Goal: Task Accomplishment & Management: Manage account settings

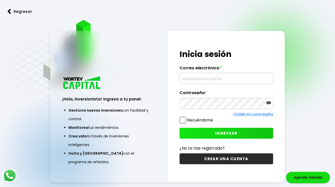
type input "[EMAIL_ADDRESS][DOMAIN_NAME]"
click at [227, 133] on span "INGRESAR" at bounding box center [226, 133] width 23 height 5
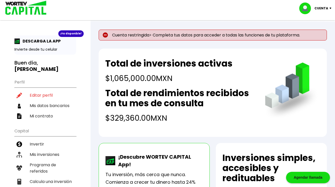
click at [142, 36] on p "Cuenta restringida> Completa tus datos para acceder a todas las funciones de tu…" at bounding box center [213, 35] width 228 height 11
click at [106, 35] on img at bounding box center [105, 34] width 5 height 5
click at [43, 90] on li "Editar perfil" at bounding box center [45, 95] width 62 height 10
select select "Hombre"
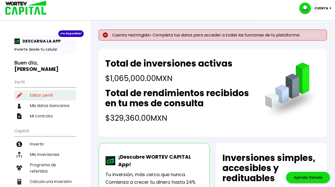
select select "Bachillerato"
select select "DF"
select select "Scotiabank"
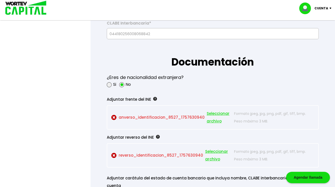
scroll to position [392, 0]
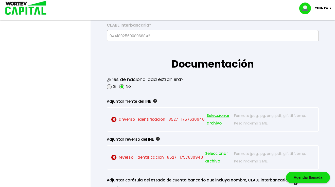
click at [216, 115] on span "Seleccionar archivo" at bounding box center [218, 119] width 25 height 15
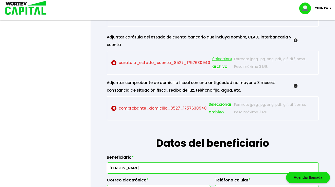
scroll to position [535, 0]
click at [214, 113] on span "Seleccionar archivo" at bounding box center [220, 108] width 23 height 15
click at [132, 108] on p "comprobante_domicilio_8527_1757630940 Seleccionar archivo" at bounding box center [171, 108] width 120 height 15
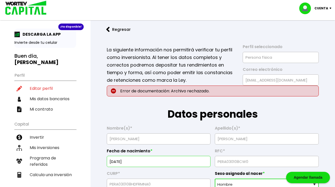
scroll to position [0, 0]
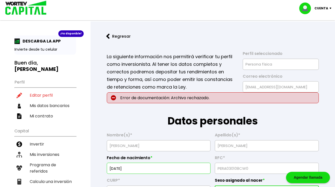
click at [25, 10] on img at bounding box center [24, 8] width 48 height 16
click at [30, 43] on p "DESCARGA LA APP" at bounding box center [40, 41] width 41 height 6
click at [38, 139] on li "Invertir" at bounding box center [45, 144] width 62 height 10
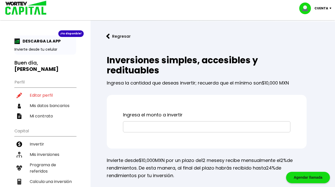
click at [30, 8] on img at bounding box center [24, 8] width 48 height 16
click at [327, 7] on p "Cuenta" at bounding box center [321, 9] width 14 height 8
click at [310, 30] on li "Cerrar sesión" at bounding box center [315, 34] width 41 height 10
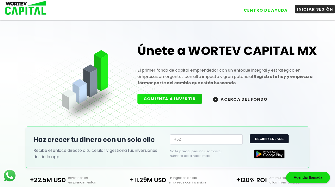
click at [300, 10] on button "INICIAR SESIÓN" at bounding box center [315, 9] width 40 height 8
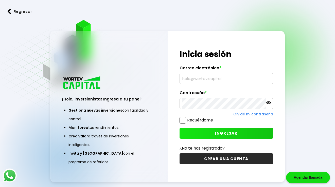
type input "[EMAIL_ADDRESS][DOMAIN_NAME]"
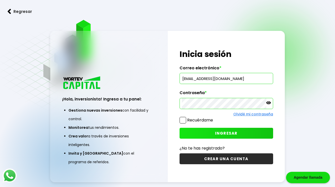
click at [210, 135] on button "INGRESAR" at bounding box center [225, 133] width 93 height 11
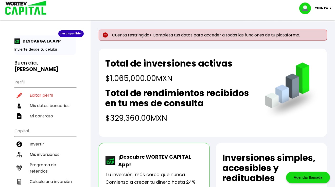
click at [326, 5] on p "Cuenta" at bounding box center [321, 9] width 14 height 8
click at [316, 32] on li "Cerrar sesión" at bounding box center [315, 34] width 41 height 10
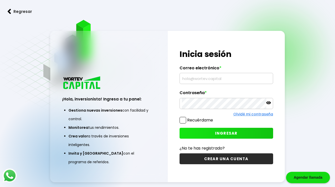
type input "[EMAIL_ADDRESS][DOMAIN_NAME]"
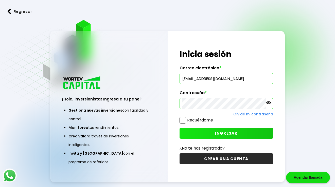
click at [200, 134] on button "INGRESAR" at bounding box center [225, 133] width 93 height 11
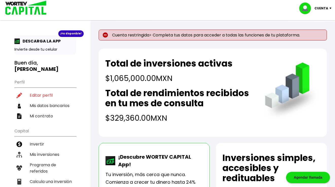
click at [47, 48] on p "Invierte desde tu celular" at bounding box center [45, 49] width 62 height 5
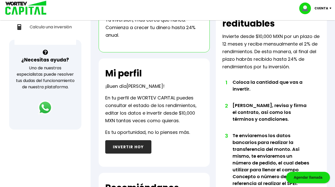
scroll to position [115, 0]
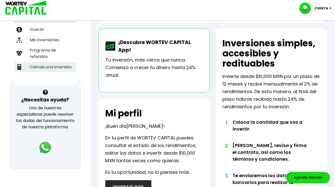
click at [54, 62] on li "Calcula una inversión" at bounding box center [45, 67] width 62 height 10
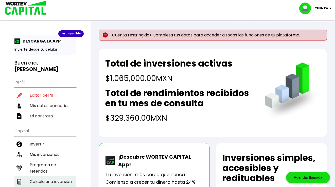
select select "1"
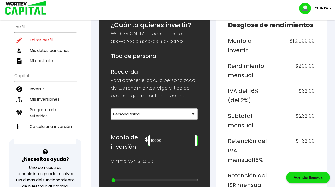
scroll to position [84, 0]
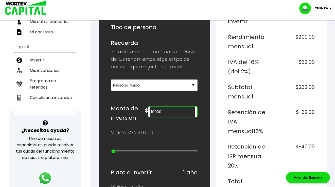
click at [181, 111] on input "10000" at bounding box center [172, 112] width 45 height 11
type input "1"
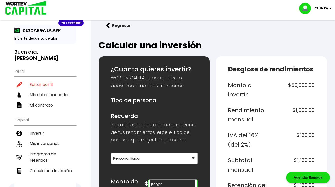
scroll to position [0, 0]
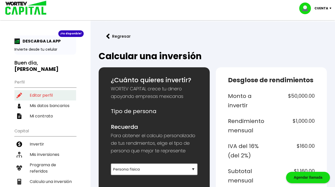
type input "50000"
click at [43, 91] on li "Editar perfil" at bounding box center [45, 95] width 62 height 10
select select "Hombre"
select select "Bachillerato"
select select "DF"
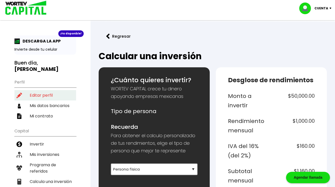
select select "Scotiabank"
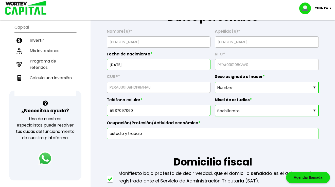
scroll to position [104, 0]
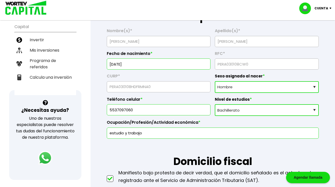
click at [274, 107] on select "Nivel de estudios Primaria Secundaria Bachillerato Licenciatura Posgrado" at bounding box center [267, 110] width 104 height 12
select select "Licenciatura"
click at [215, 104] on select "Nivel de estudios Primaria Secundaria Bachillerato Licenciatura Posgrado" at bounding box center [267, 110] width 104 height 12
click at [270, 110] on select "Nivel de estudios Primaria Secundaria Bachillerato Licenciatura Posgrado" at bounding box center [267, 110] width 104 height 12
click at [215, 104] on select "Nivel de estudios Primaria Secundaria Bachillerato Licenciatura Posgrado" at bounding box center [267, 110] width 104 height 12
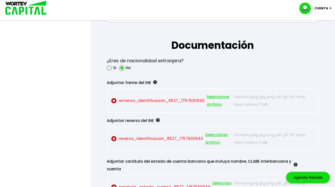
scroll to position [413, 0]
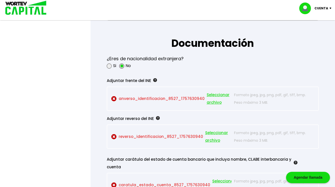
click at [122, 67] on span at bounding box center [121, 66] width 5 height 5
click at [127, 67] on input "radio" at bounding box center [128, 65] width 3 height 3
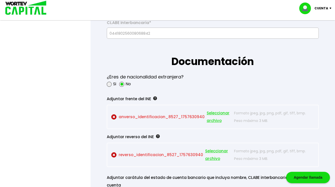
scroll to position [396, 0]
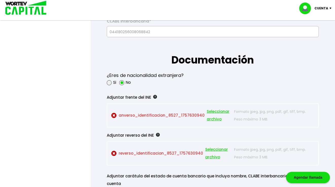
click at [324, 8] on p "Cuenta" at bounding box center [321, 9] width 14 height 8
click at [320, 33] on li "Cerrar sesión" at bounding box center [315, 34] width 41 height 10
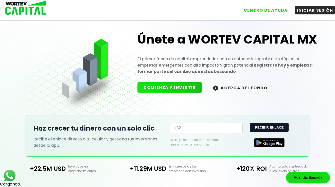
scroll to position [107, 0]
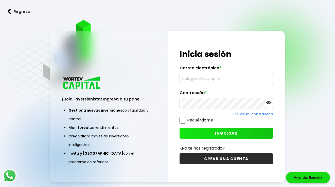
type input "[EMAIL_ADDRESS][DOMAIN_NAME]"
click at [227, 137] on button "INGRESAR" at bounding box center [225, 133] width 93 height 11
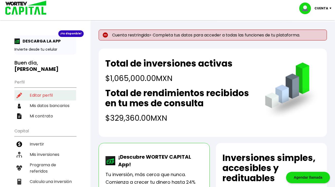
click at [40, 90] on li "Editar perfil" at bounding box center [45, 95] width 62 height 10
select select "Hombre"
select select "Bachillerato"
select select "DF"
select select "Scotiabank"
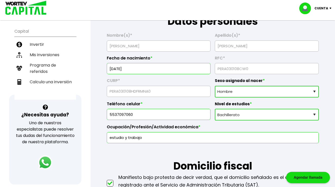
scroll to position [100, 0]
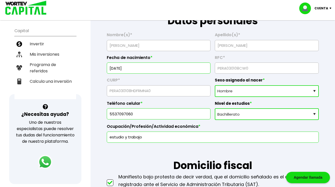
click at [252, 116] on select "Nivel de estudios Primaria Secundaria Bachillerato Licenciatura Posgrado" at bounding box center [267, 114] width 104 height 12
select select "Licenciatura"
click at [215, 108] on select "Nivel de estudios Primaria Secundaria Bachillerato Licenciatura Posgrado" at bounding box center [267, 114] width 104 height 12
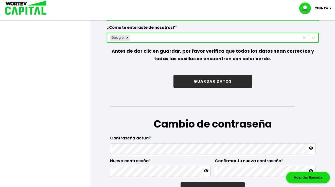
scroll to position [805, 0]
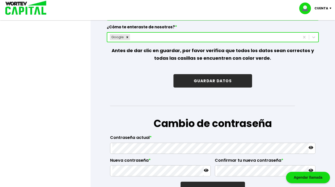
click at [225, 81] on button "GUARDAR DATOS" at bounding box center [212, 80] width 79 height 13
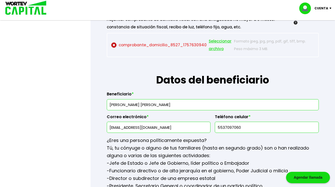
scroll to position [623, 0]
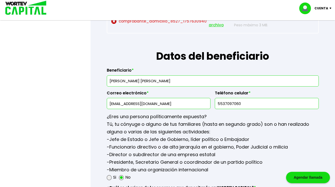
click at [158, 83] on input "[PERSON_NAME]" at bounding box center [212, 81] width 207 height 11
type input "J"
type input "Blanca Angelica Ramirez Leon"
click at [170, 107] on input "[EMAIL_ADDRESS][DOMAIN_NAME]" at bounding box center [158, 103] width 99 height 11
type input "J"
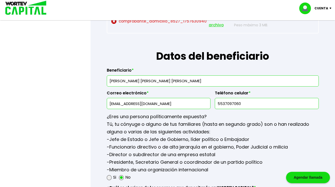
type input "Xangelicarlx@gmail.com"
click at [244, 102] on input "5537097060" at bounding box center [266, 103] width 99 height 11
type input "5"
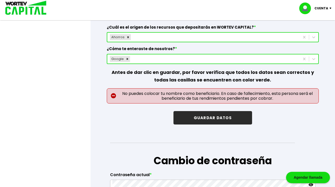
scroll to position [789, 0]
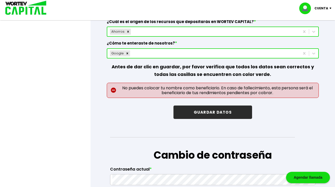
type input "5545772879"
click at [220, 117] on button "GUARDAR DATOS" at bounding box center [212, 112] width 79 height 13
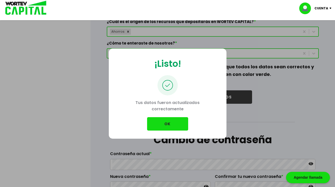
click at [169, 128] on button "OK" at bounding box center [167, 123] width 41 height 13
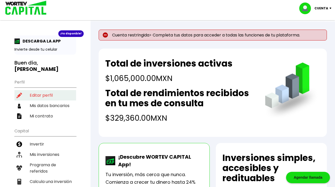
click at [51, 90] on li "Editar perfil" at bounding box center [45, 95] width 62 height 10
select select "Hombre"
select select "Licenciatura"
select select "DF"
select select "Scotiabank"
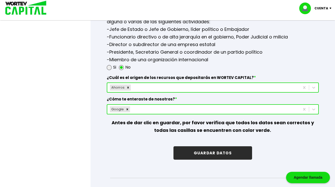
scroll to position [740, 0]
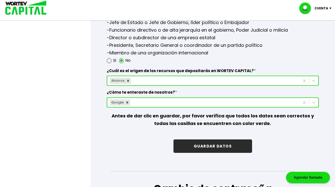
click at [214, 146] on button "GUARDAR DATOS" at bounding box center [212, 146] width 79 height 13
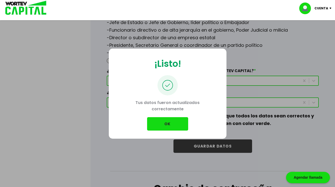
click at [171, 122] on button "OK" at bounding box center [167, 123] width 41 height 13
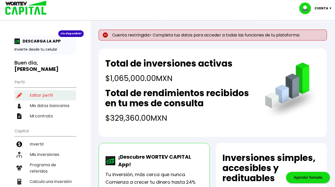
click at [61, 91] on li "Editar perfil" at bounding box center [45, 95] width 62 height 10
select select "Hombre"
select select "Licenciatura"
select select "DF"
select select "Scotiabank"
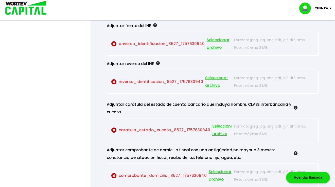
scroll to position [467, 0]
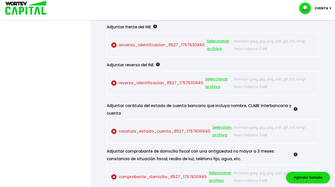
click at [114, 82] on img at bounding box center [113, 83] width 5 height 5
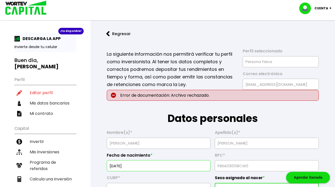
scroll to position [0, 0]
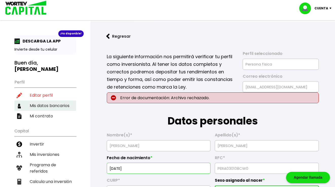
click at [57, 101] on li "Mis datos bancarios" at bounding box center [45, 106] width 62 height 10
select select "Scotiabank"
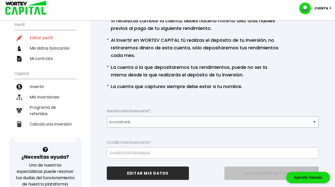
scroll to position [55, 0]
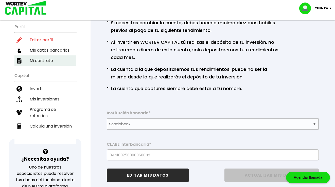
click at [45, 55] on li "Mi contrato" at bounding box center [45, 60] width 62 height 10
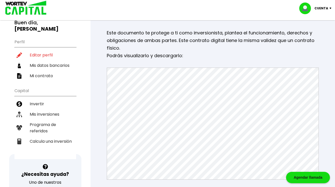
scroll to position [12, 0]
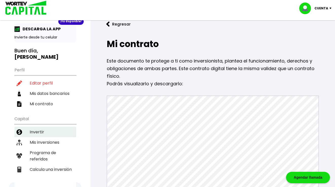
click at [51, 137] on li "Mis inversiones" at bounding box center [45, 142] width 62 height 10
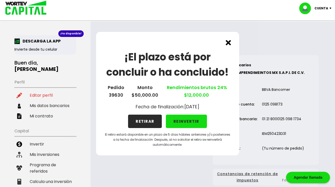
click at [192, 119] on button "REINVERTIR" at bounding box center [186, 121] width 41 height 13
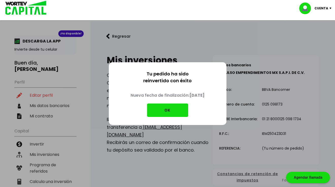
click at [176, 110] on button "OK" at bounding box center [167, 110] width 41 height 13
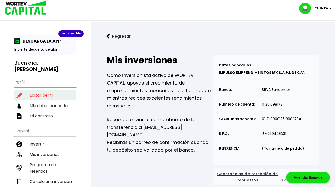
click at [45, 90] on li "Editar perfil" at bounding box center [45, 95] width 62 height 10
select select "Hombre"
select select "Licenciatura"
select select "DF"
select select "Scotiabank"
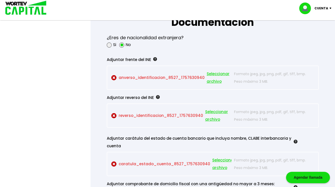
scroll to position [435, 0]
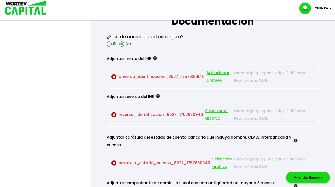
click at [153, 113] on p "reverso_identificacion_8527_1757630940 Seleccionar archivo" at bounding box center [171, 114] width 120 height 15
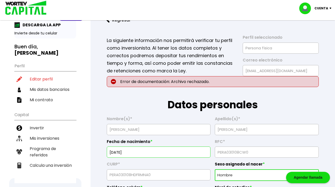
scroll to position [0, 0]
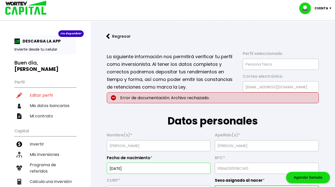
click at [204, 93] on p "Error de documentación: Archivo rechazado." at bounding box center [213, 97] width 212 height 11
click at [112, 99] on img at bounding box center [113, 97] width 5 height 5
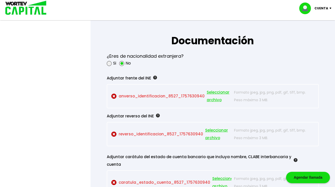
scroll to position [412, 0]
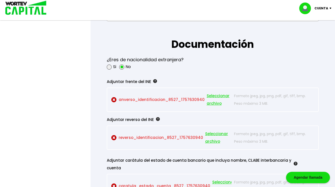
click at [323, 8] on p "Cuenta" at bounding box center [321, 9] width 14 height 8
click at [313, 32] on li "Cerrar sesión" at bounding box center [315, 34] width 41 height 10
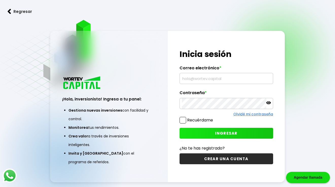
type input "[EMAIL_ADDRESS][DOMAIN_NAME]"
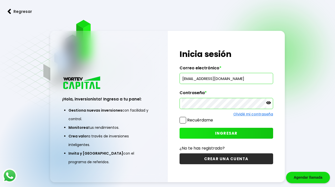
click at [213, 134] on button "INGRESAR" at bounding box center [225, 133] width 93 height 11
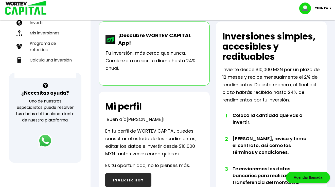
scroll to position [53, 0]
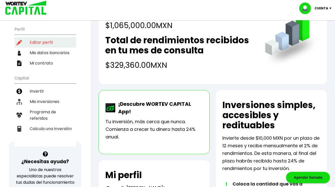
click at [52, 38] on li "Editar perfil" at bounding box center [45, 42] width 62 height 10
select select "Hombre"
select select "Licenciatura"
select select "DF"
select select "Scotiabank"
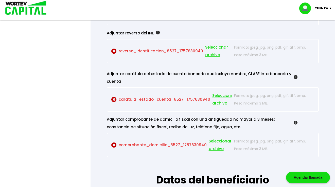
scroll to position [498, 0]
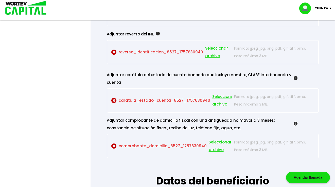
click at [323, 8] on p "Cuenta" at bounding box center [321, 9] width 14 height 8
click at [313, 31] on li "Cerrar sesión" at bounding box center [315, 34] width 41 height 10
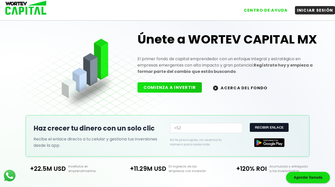
scroll to position [107, 0]
